Goal: Check status: Check status

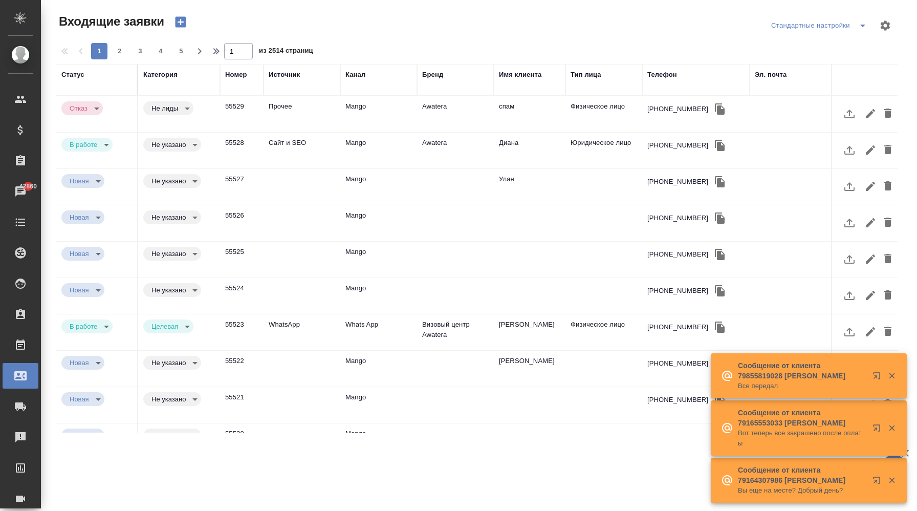
select select "RU"
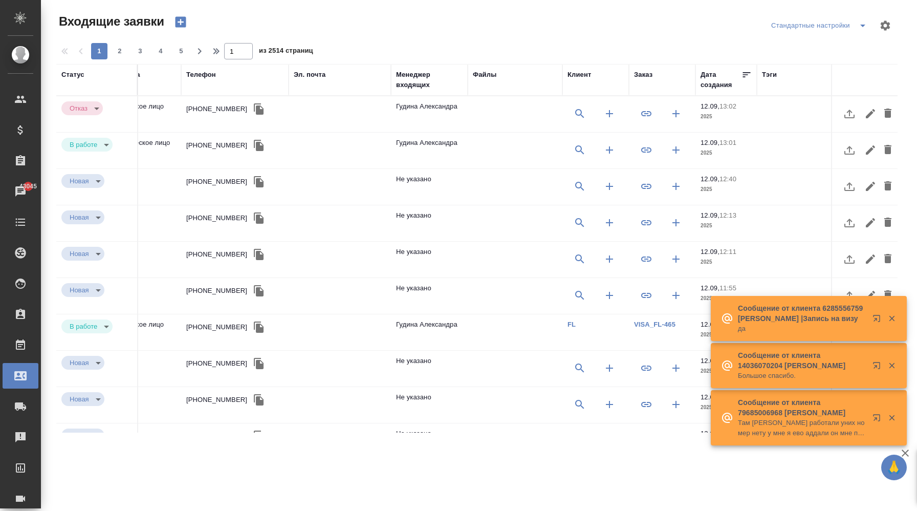
scroll to position [0, 510]
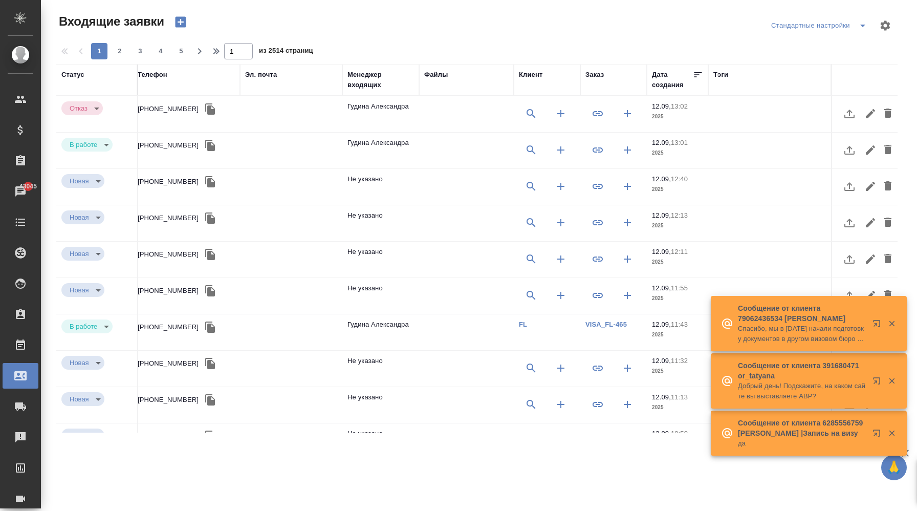
click at [606, 74] on div "Заказ" at bounding box center [614, 75] width 56 height 10
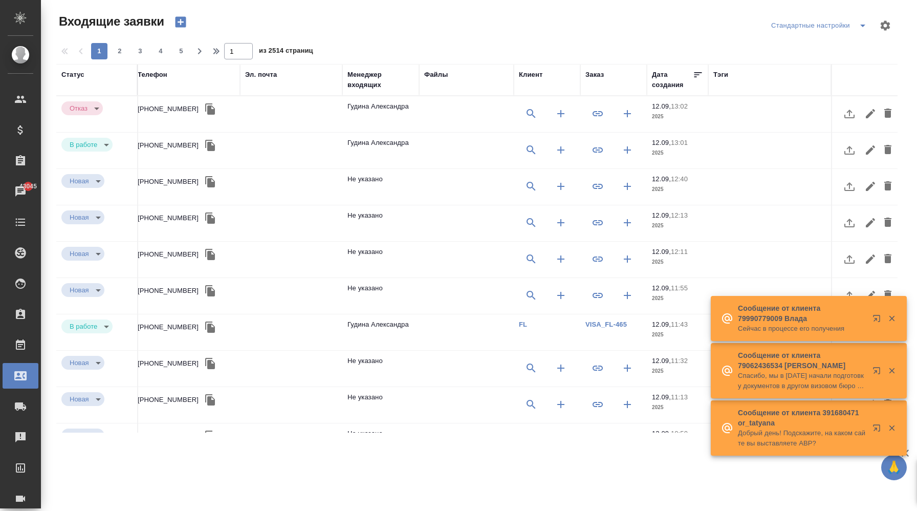
click at [598, 75] on div "Заказ" at bounding box center [595, 75] width 18 height 10
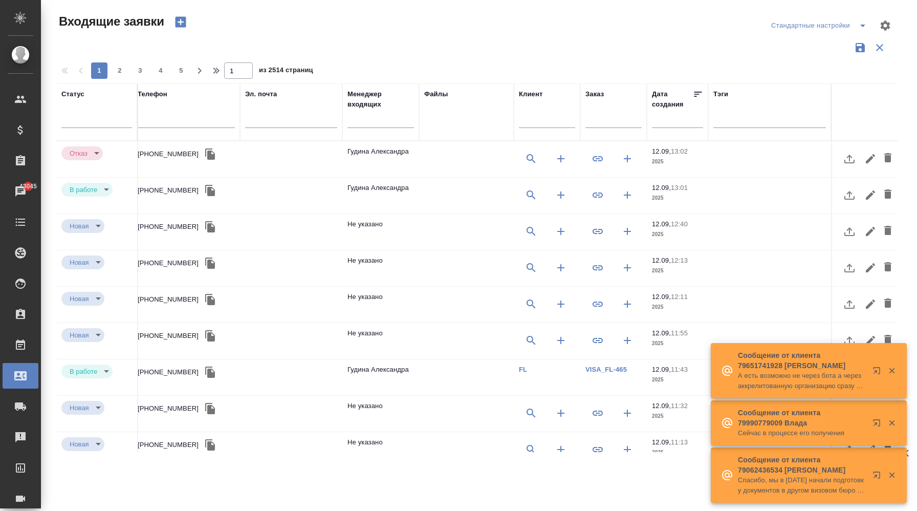
click at [604, 122] on input "text" at bounding box center [614, 121] width 56 height 13
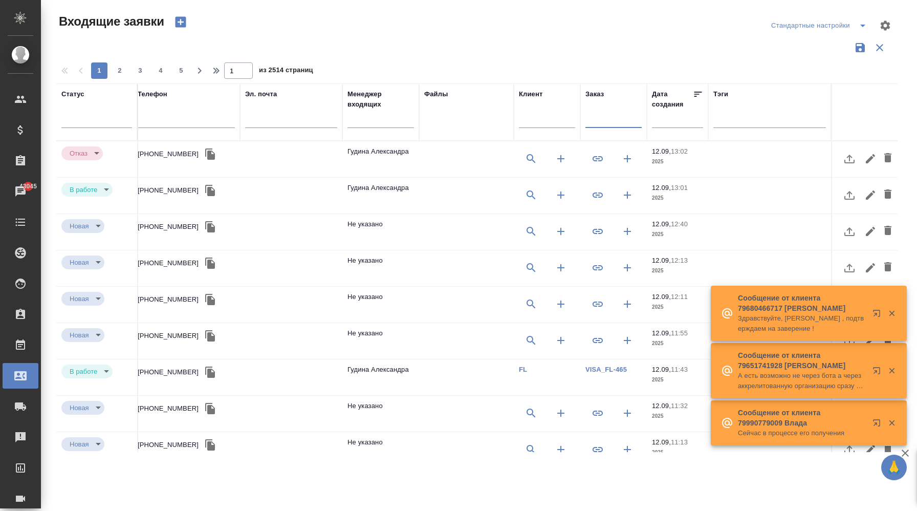
paste input "V_FL-742"
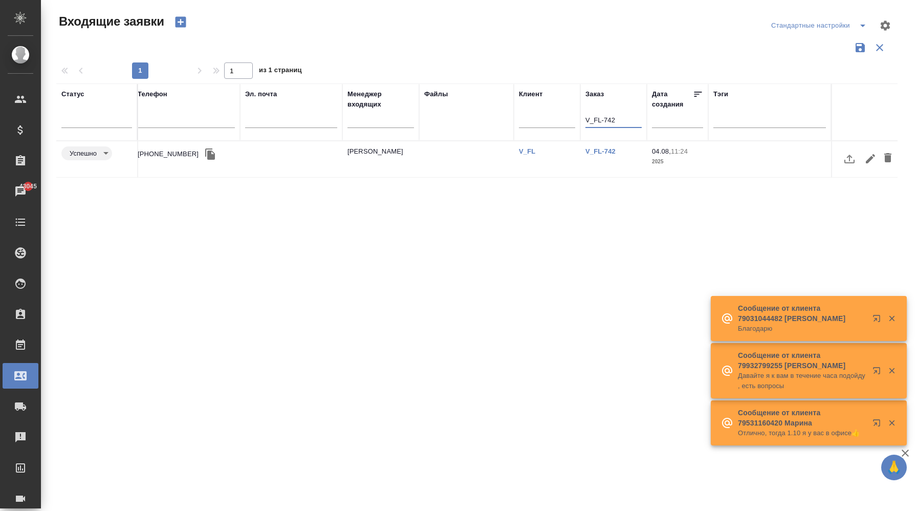
scroll to position [0, 0]
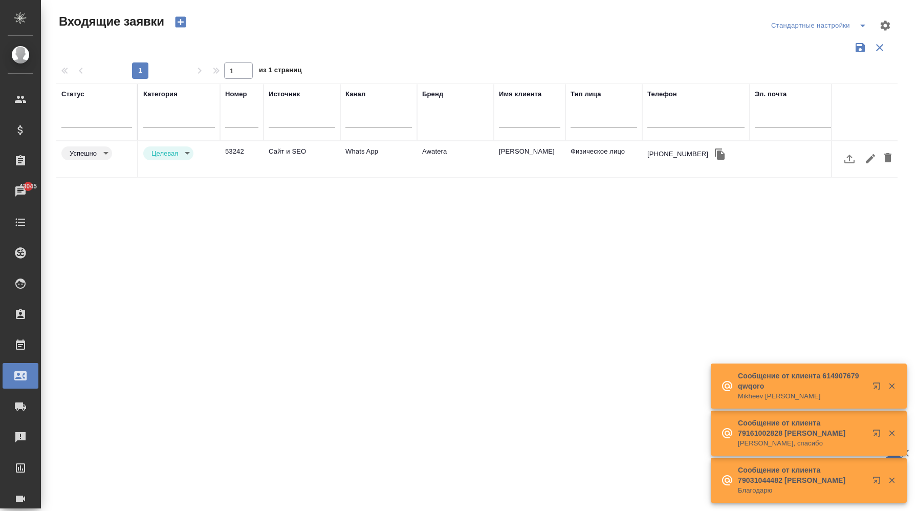
click at [329, 160] on td "Сайт и SEO" at bounding box center [302, 159] width 77 height 36
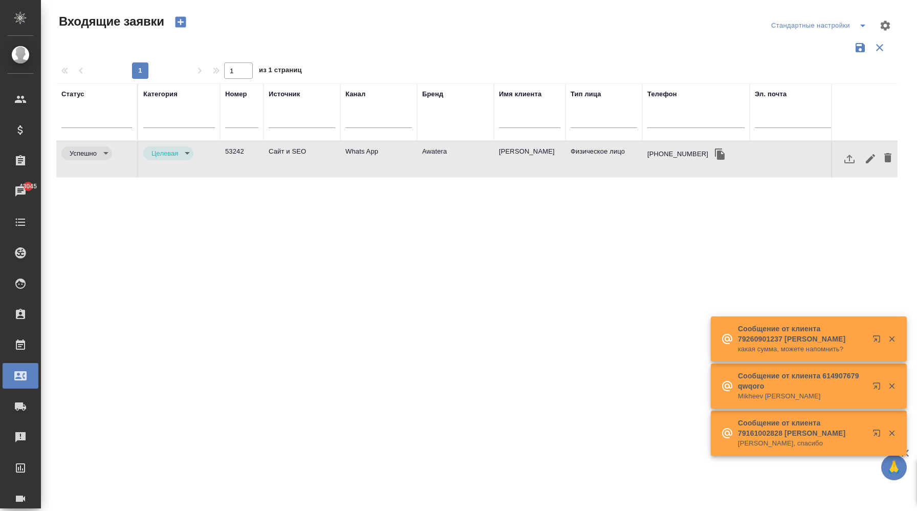
click at [329, 160] on td "Сайт и SEO" at bounding box center [302, 159] width 77 height 36
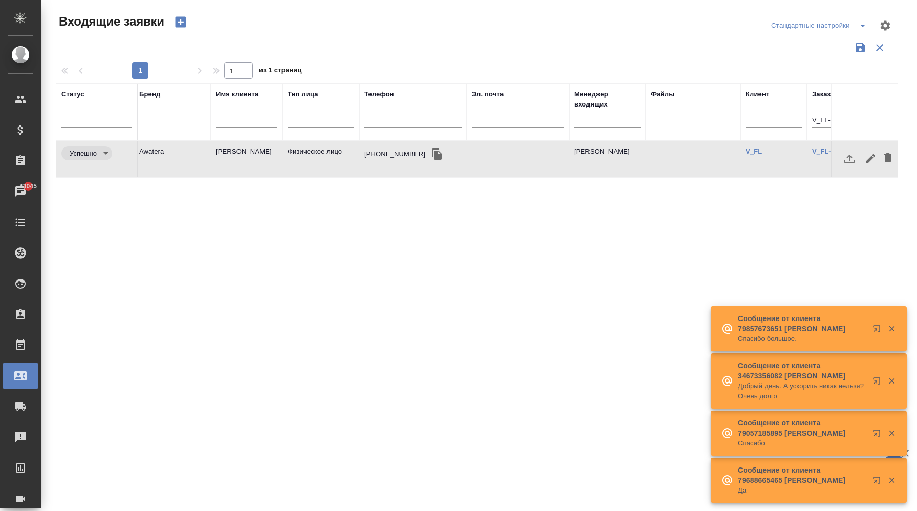
scroll to position [0, 510]
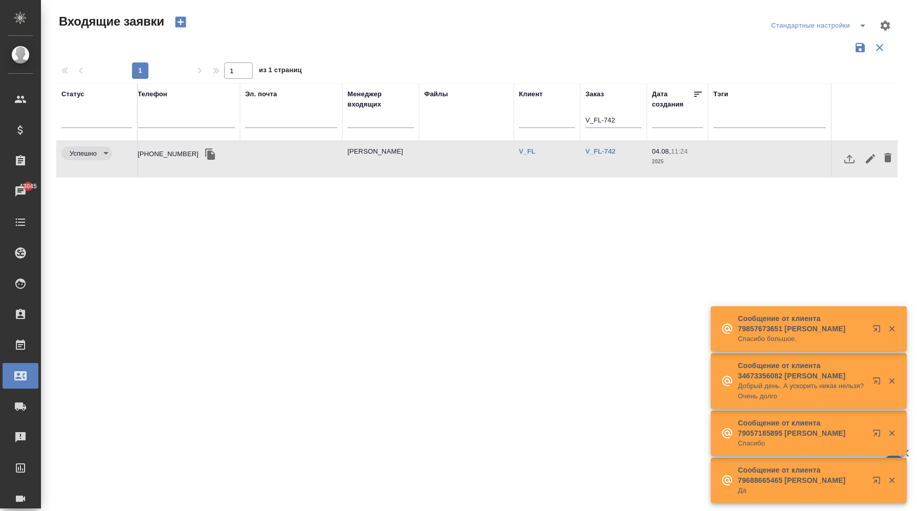
click at [612, 119] on input "V_FL-742" at bounding box center [614, 121] width 56 height 13
click at [612, 118] on input "V_FL-742" at bounding box center [614, 121] width 56 height 13
paste input "T_FL-25896"
type input "T_FL-25896"
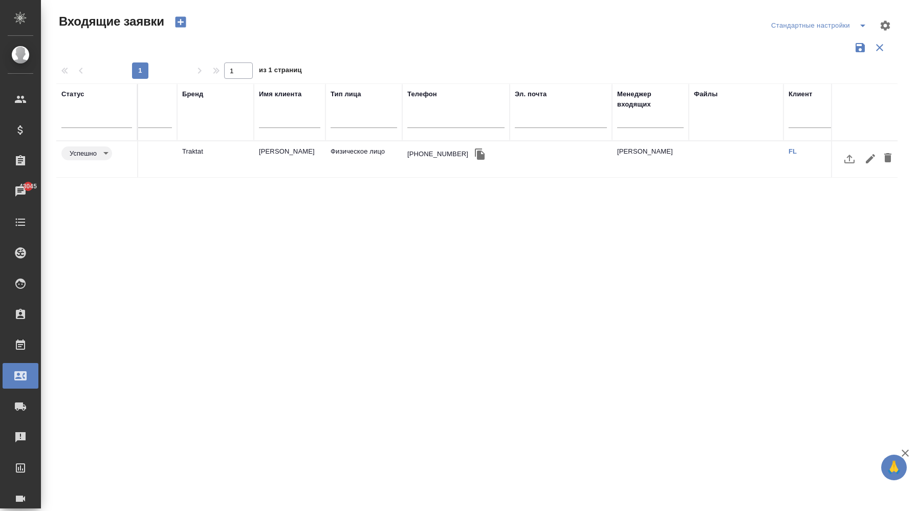
scroll to position [0, 0]
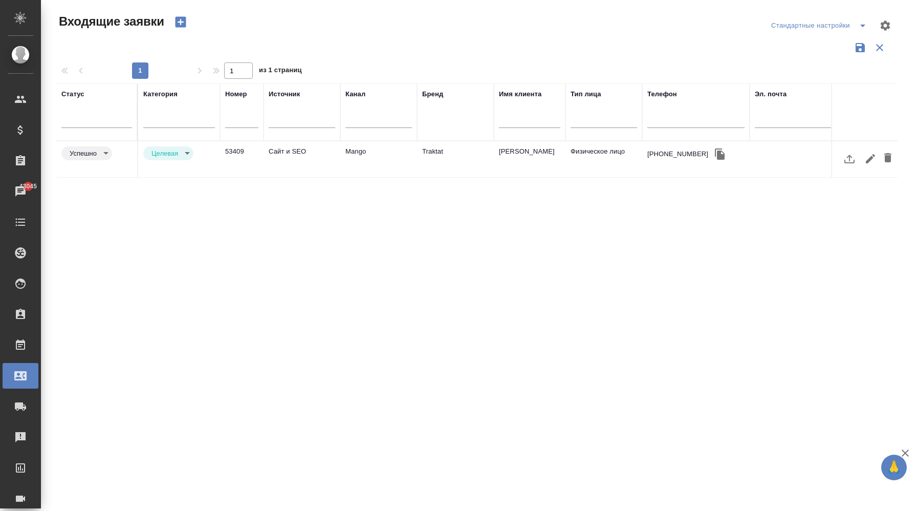
click at [337, 166] on td "Сайт и SEO" at bounding box center [302, 159] width 77 height 36
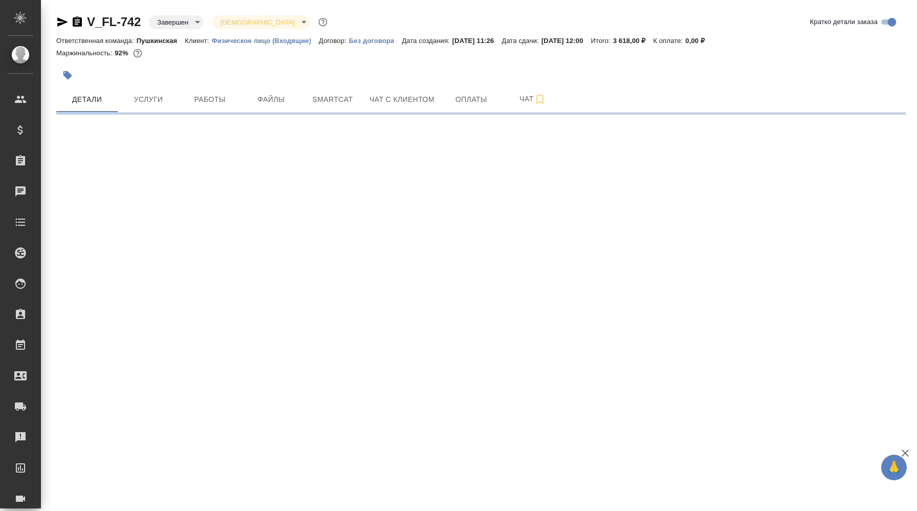
select select "RU"
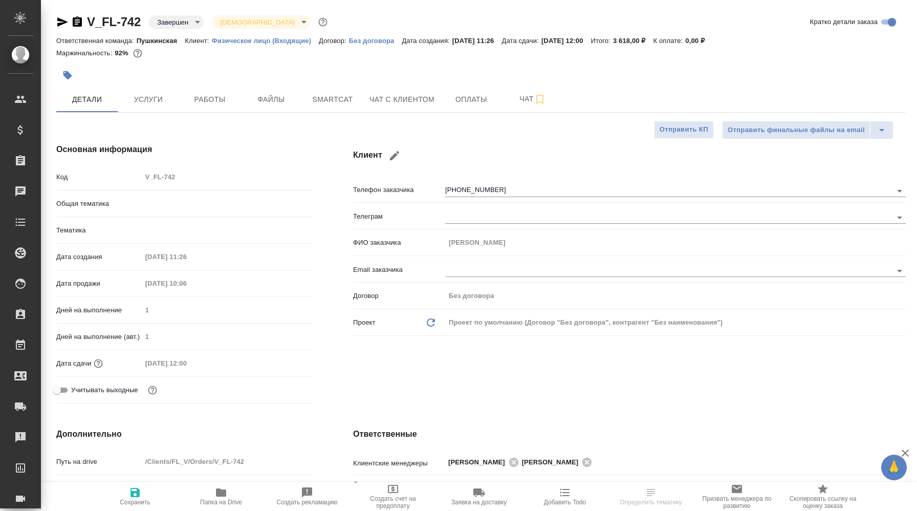
type textarea "x"
type input "Тарабановская Анастасия"
type input "Давыдова Елена"
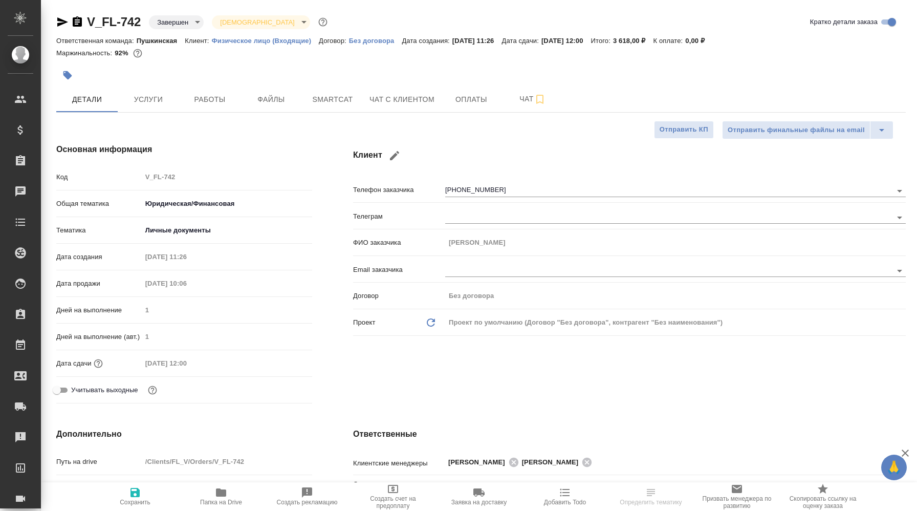
type input "Мосина Ирина"
drag, startPoint x: 142, startPoint y: 28, endPoint x: 86, endPoint y: 28, distance: 55.8
click at [86, 28] on div "V_FL-742 Завершен closed Святая троица holyTrinity" at bounding box center [192, 22] width 273 height 16
copy link "V_FL-742"
type textarea "x"
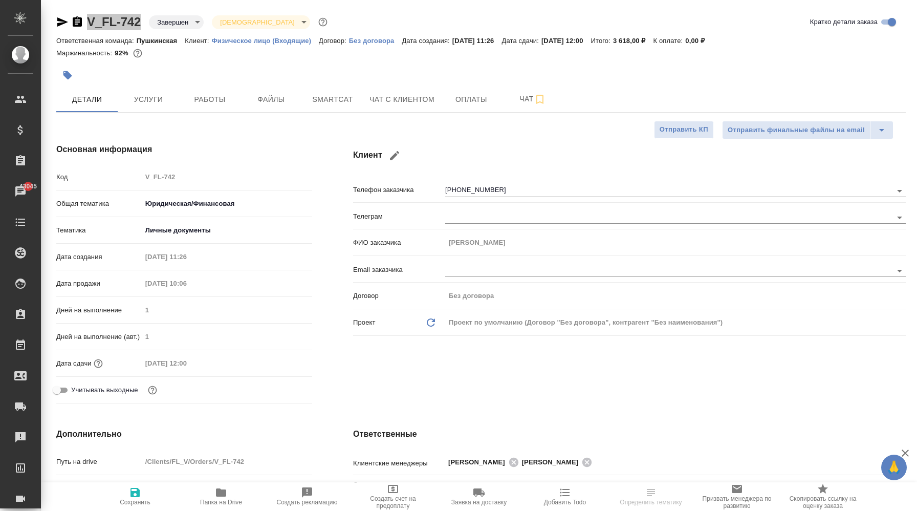
type textarea "x"
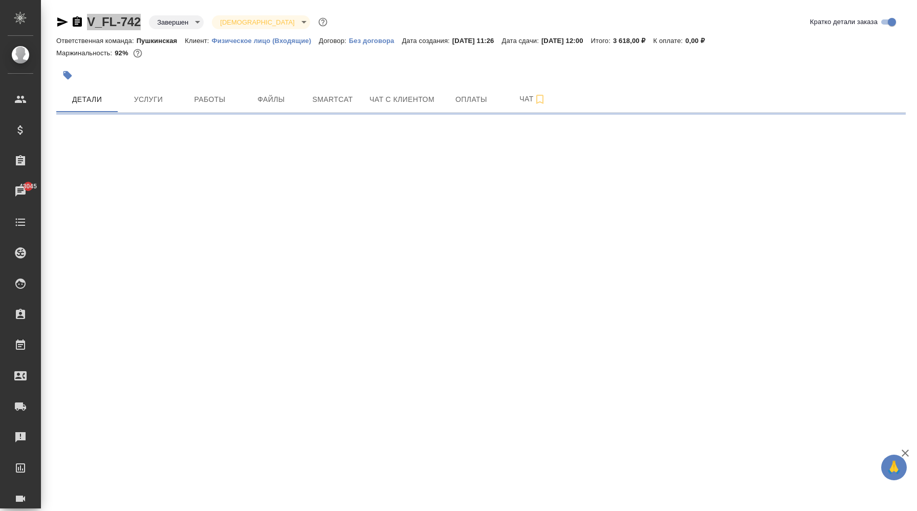
select select "RU"
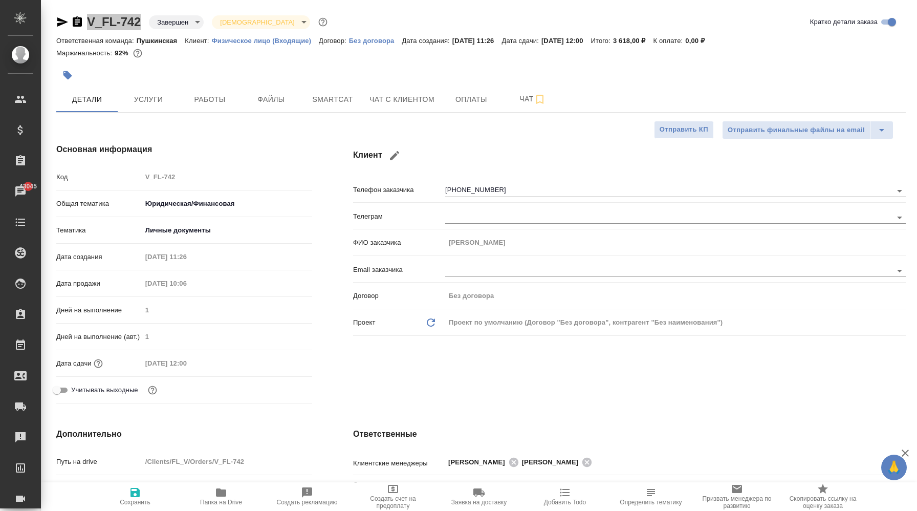
type textarea "x"
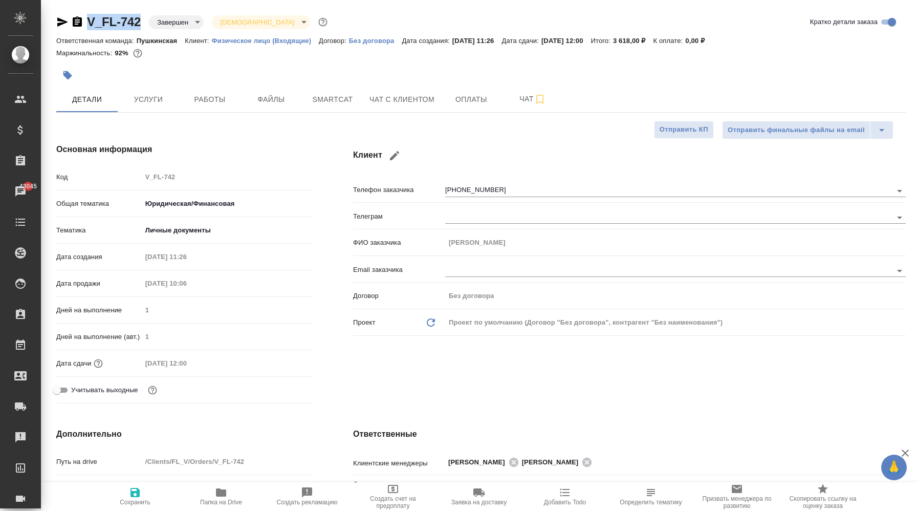
type textarea "x"
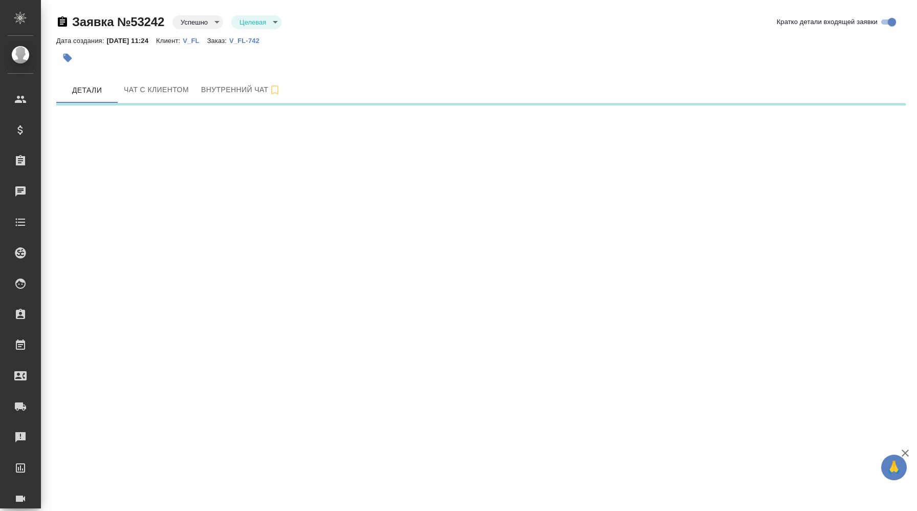
select select "RU"
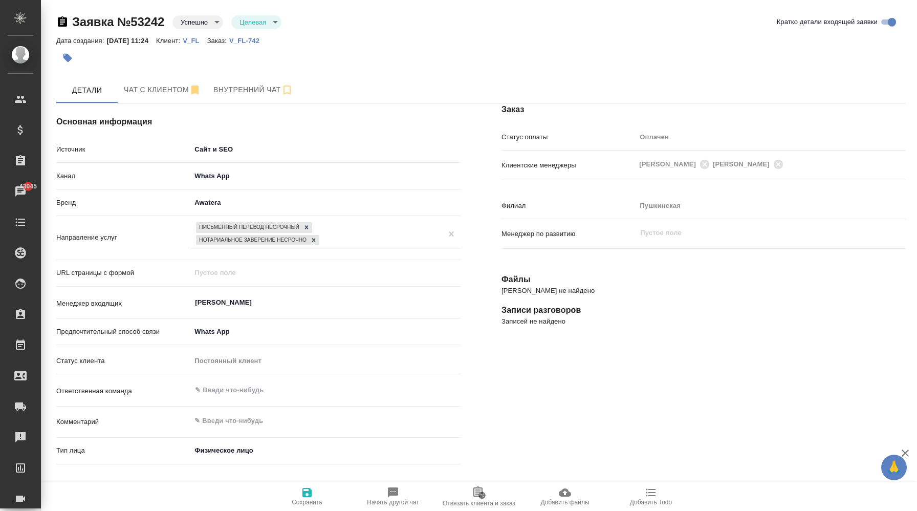
type textarea "x"
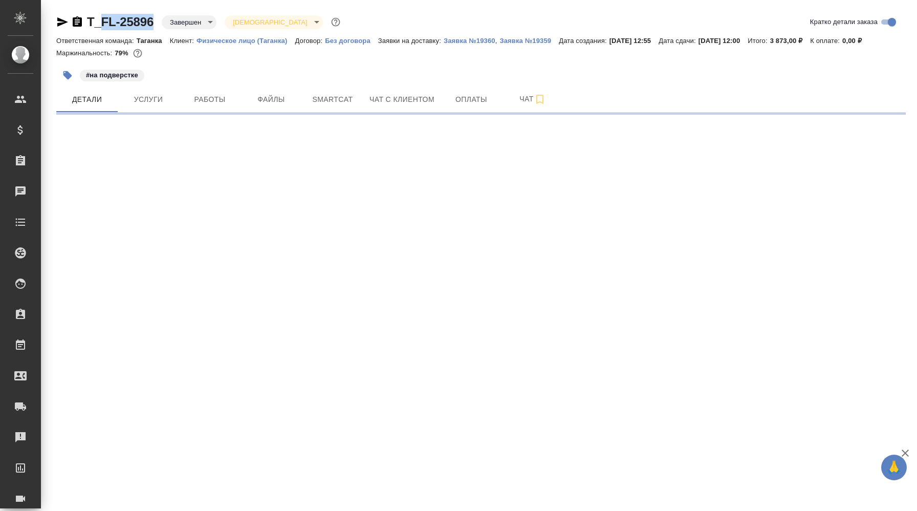
select select "RU"
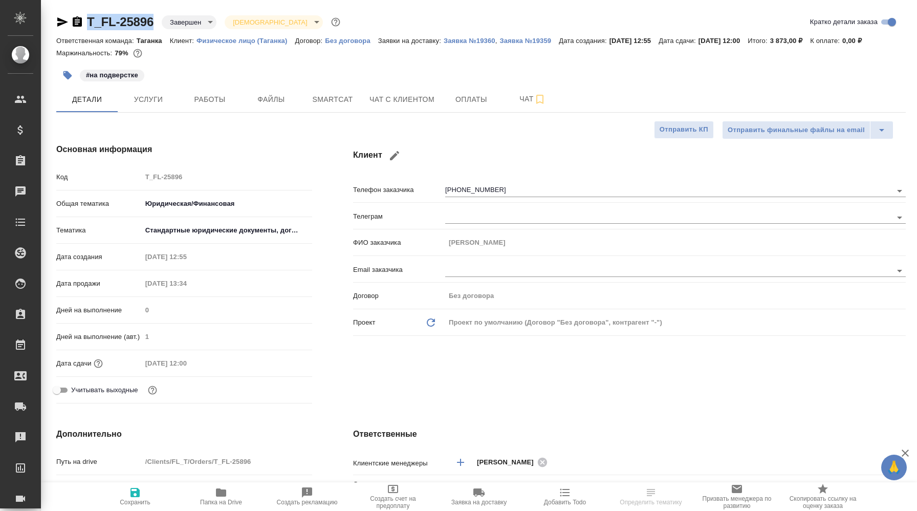
type textarea "x"
drag, startPoint x: 157, startPoint y: 21, endPoint x: 88, endPoint y: 19, distance: 69.1
click at [88, 19] on div "T_FL-25896 Завершен closed Святая троица holyTrinity" at bounding box center [199, 22] width 286 height 16
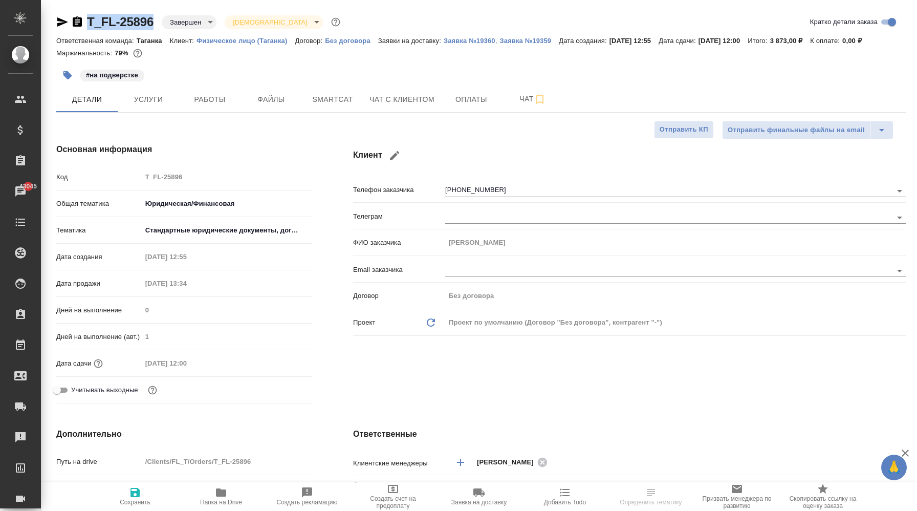
copy link "T_FL-25896"
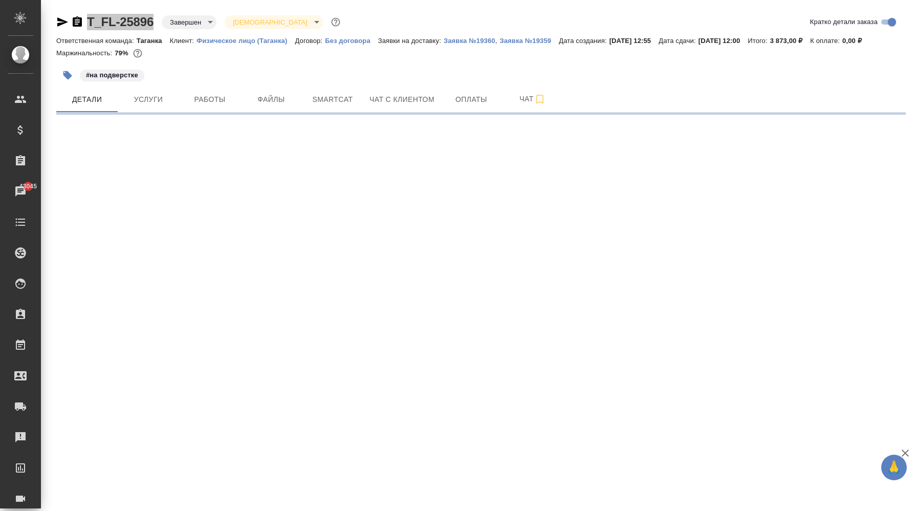
select select "RU"
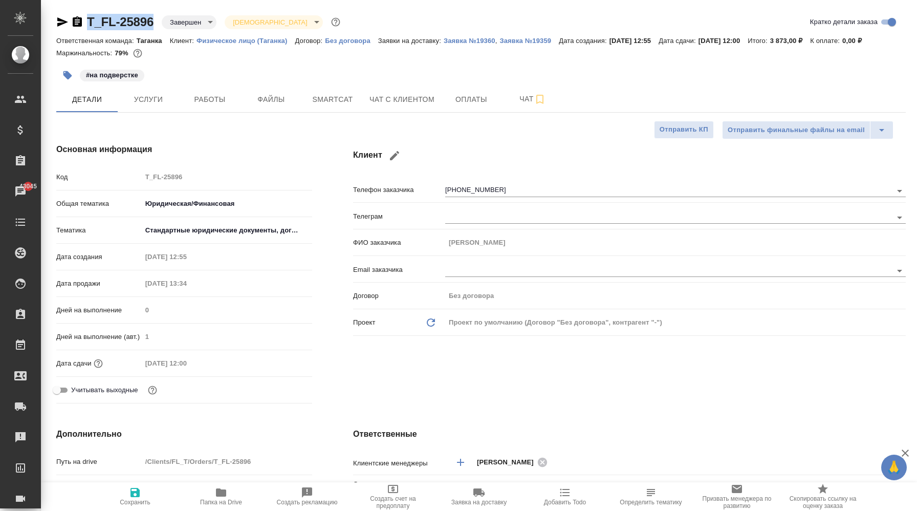
type textarea "x"
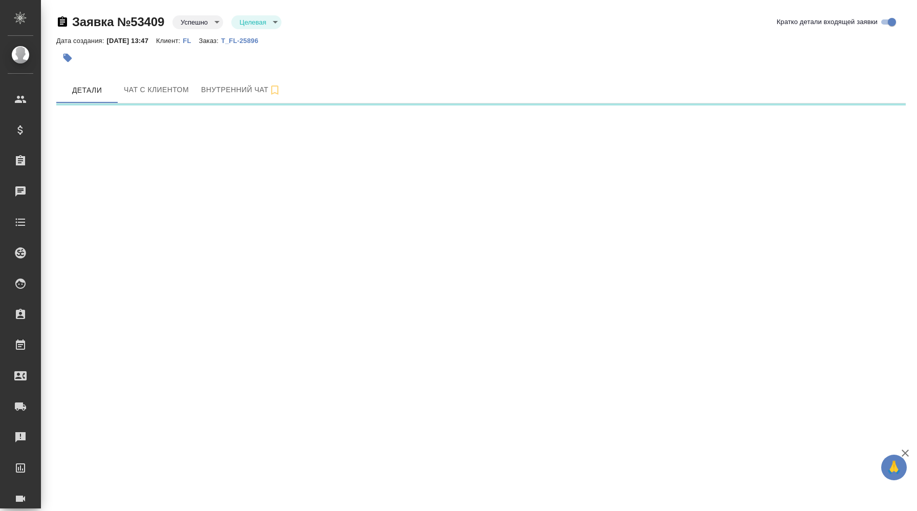
select select "RU"
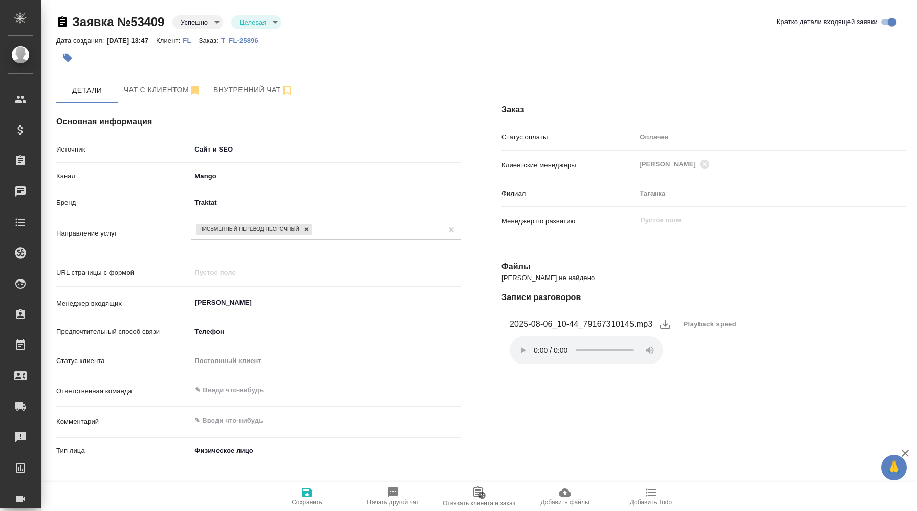
type textarea "x"
